Goal: Task Accomplishment & Management: Complete application form

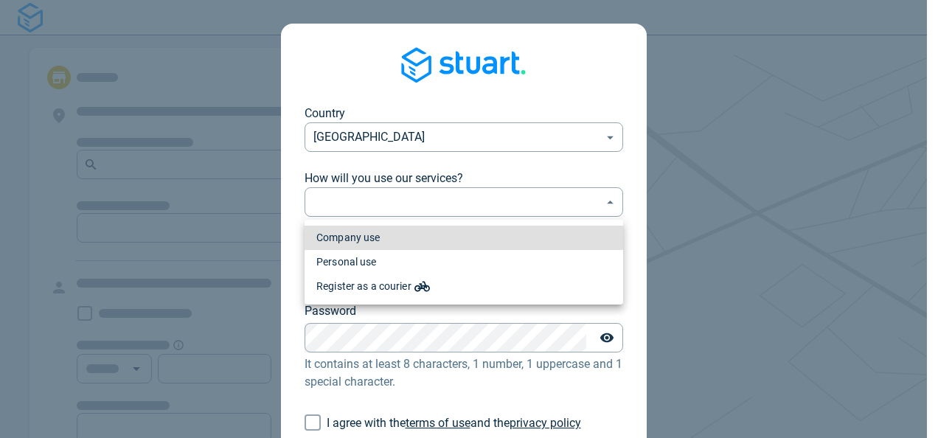
click at [397, 286] on div "Register as a courier" at bounding box center [373, 286] width 114 height 15
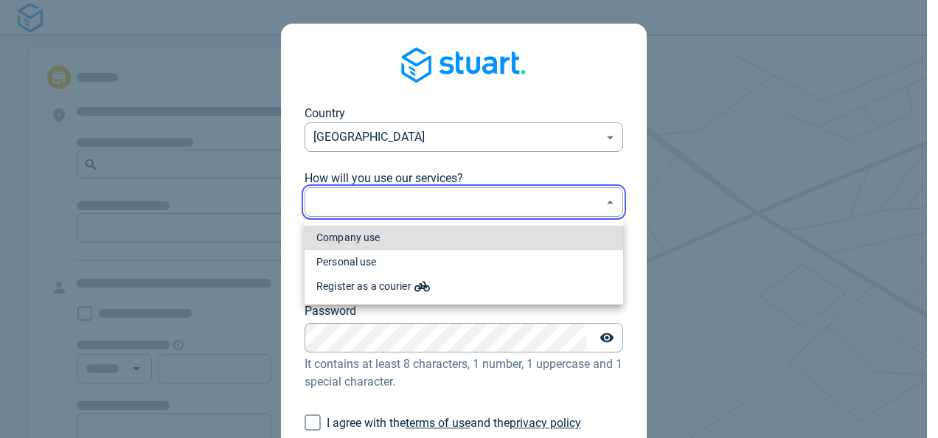
type input "courier"
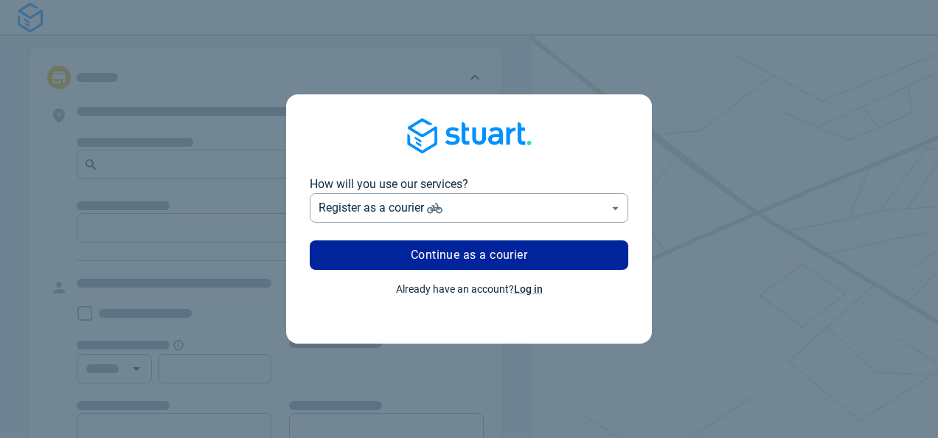
click at [474, 264] on link "Continue as a courier" at bounding box center [469, 254] width 318 height 29
